Goal: Task Accomplishment & Management: Manage account settings

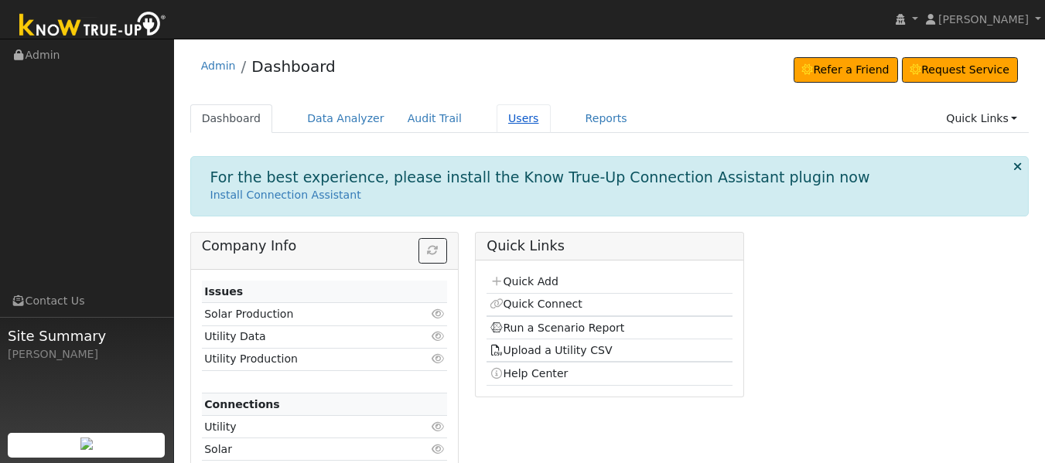
click at [497, 125] on link "Users" at bounding box center [524, 118] width 54 height 29
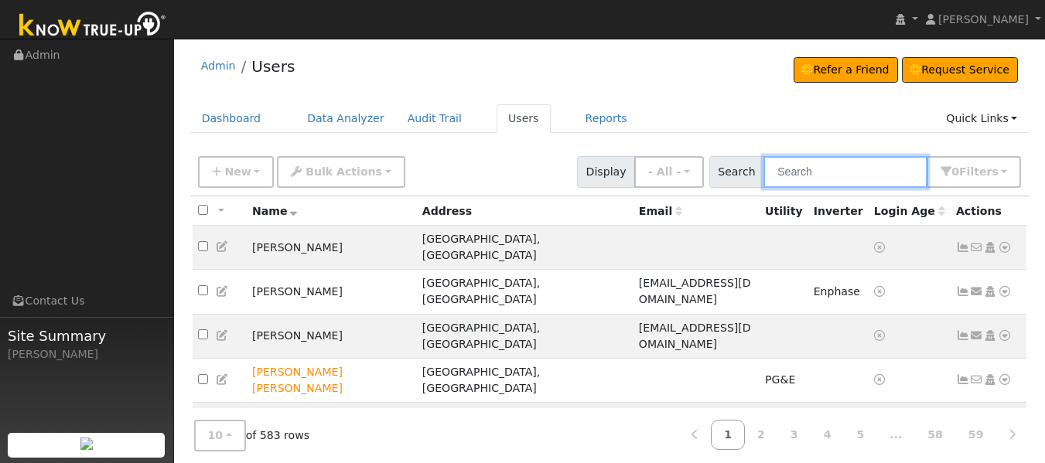
click at [793, 172] on input "text" at bounding box center [845, 172] width 164 height 32
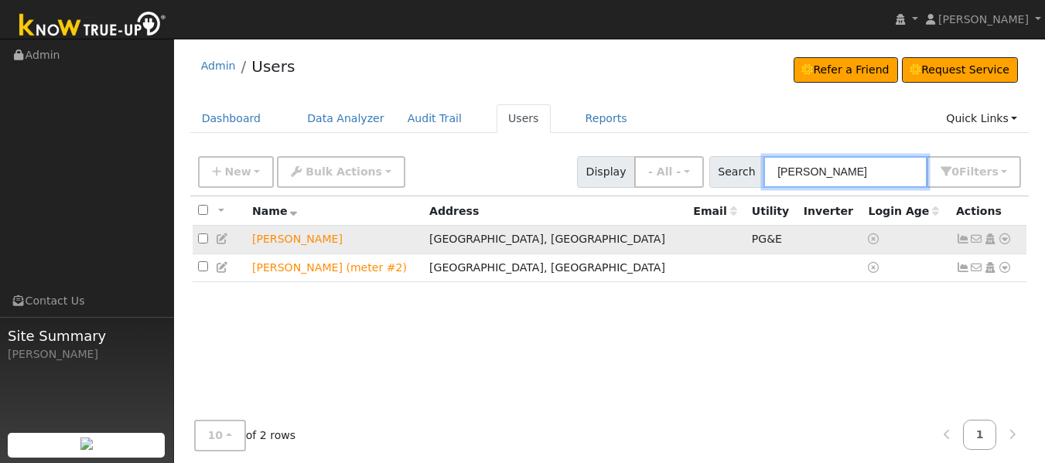
type input "dodi"
click at [960, 243] on icon at bounding box center [963, 239] width 14 height 11
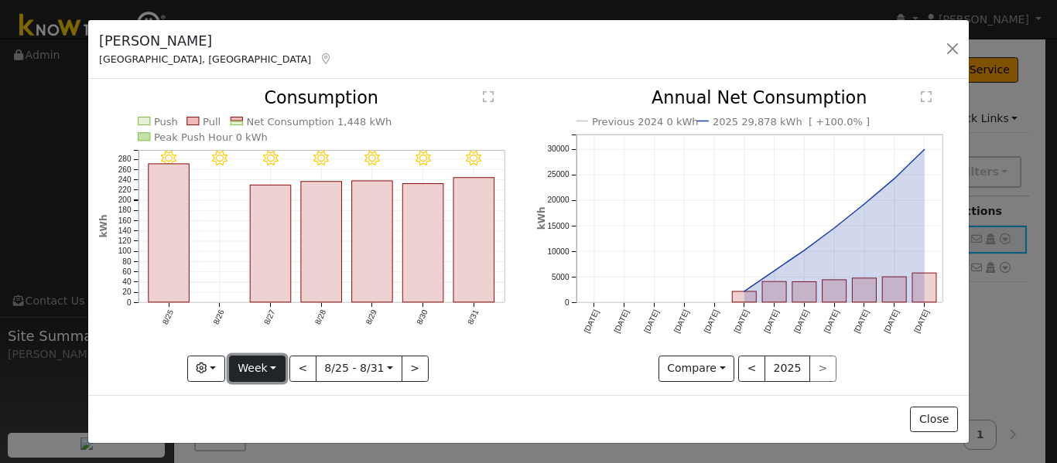
click at [271, 371] on button "Week" at bounding box center [257, 369] width 56 height 26
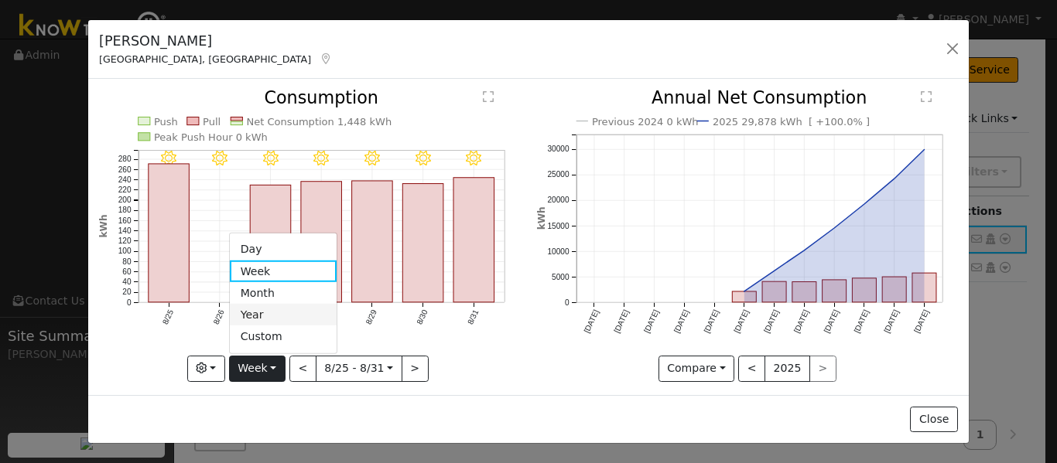
click at [257, 306] on link "Year" at bounding box center [284, 315] width 108 height 22
type input "2024-09-01"
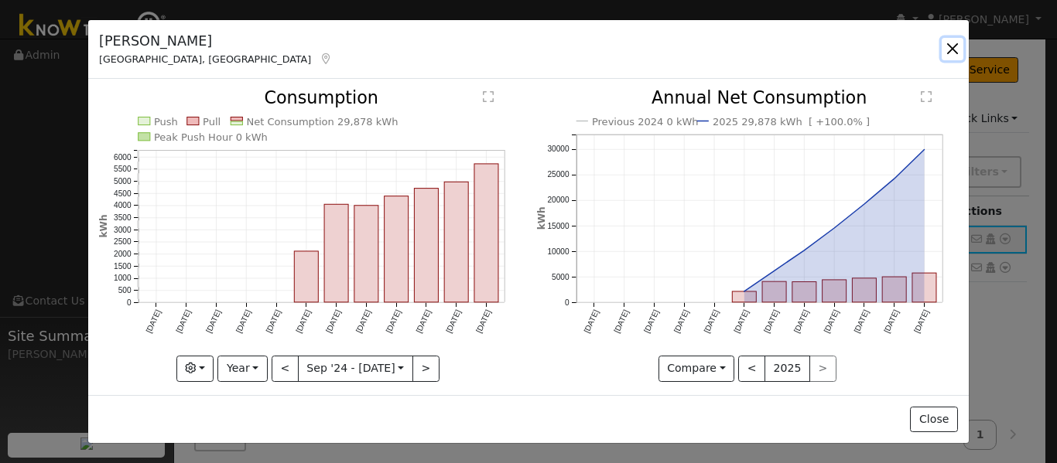
click at [952, 44] on button "button" at bounding box center [952, 49] width 22 height 22
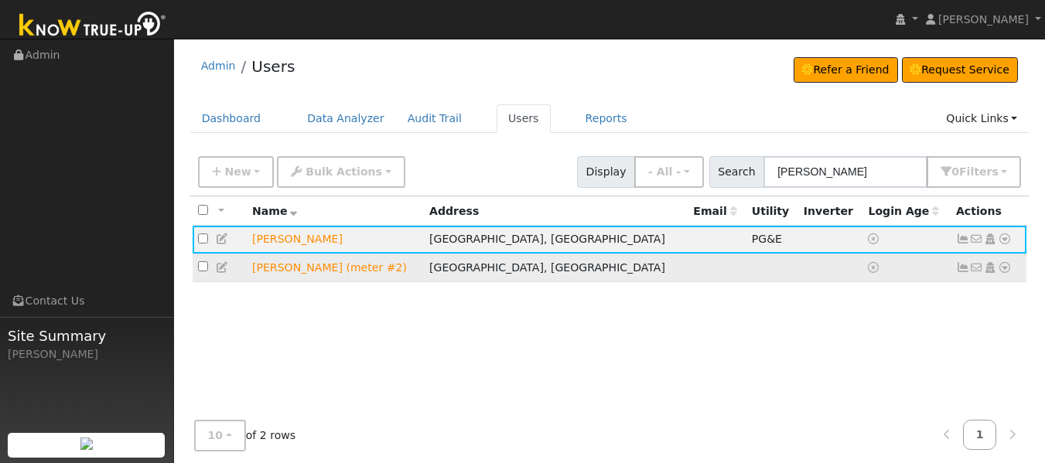
click at [958, 268] on icon at bounding box center [963, 267] width 14 height 11
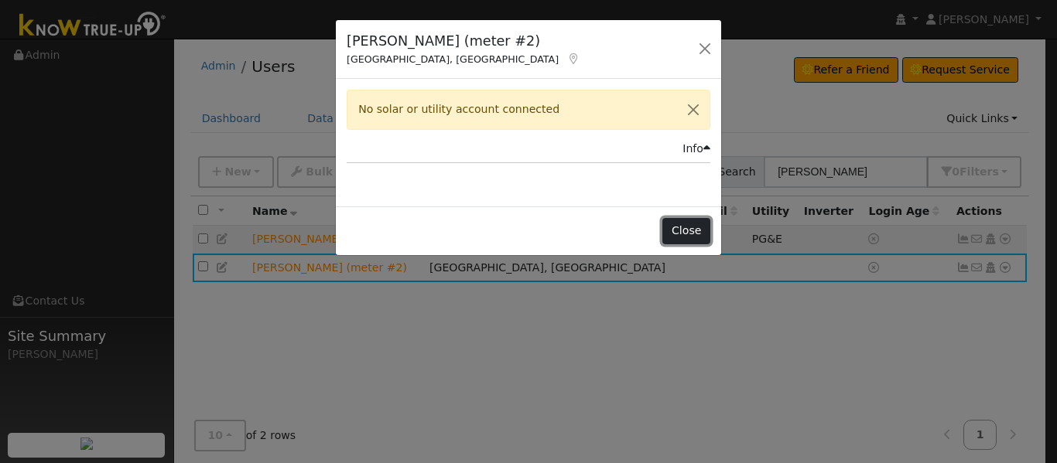
click at [693, 230] on button "Close" at bounding box center [685, 231] width 47 height 26
